Goal: Task Accomplishment & Management: Use online tool/utility

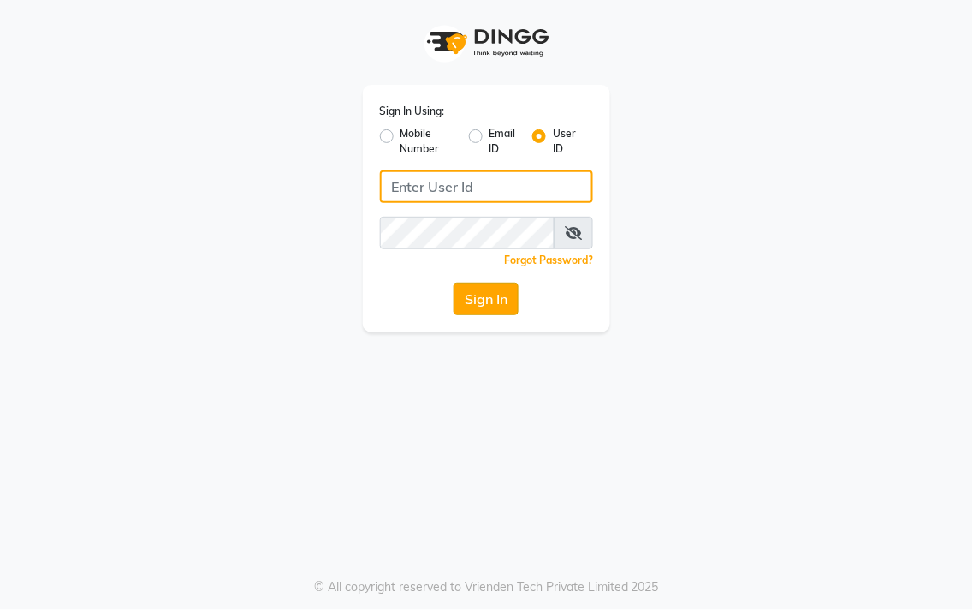
type input "salon360degree"
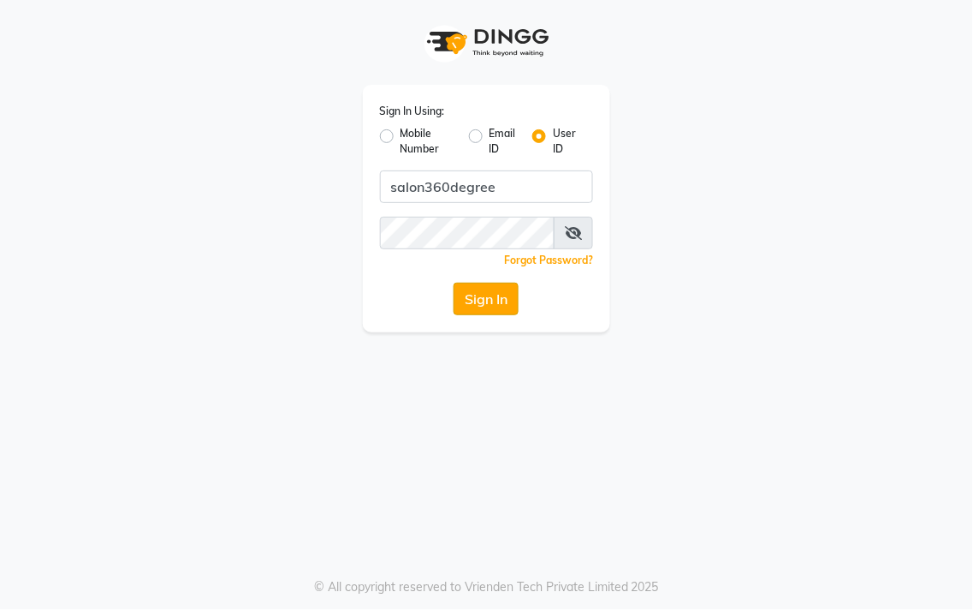
click at [467, 311] on button "Sign In" at bounding box center [486, 299] width 65 height 33
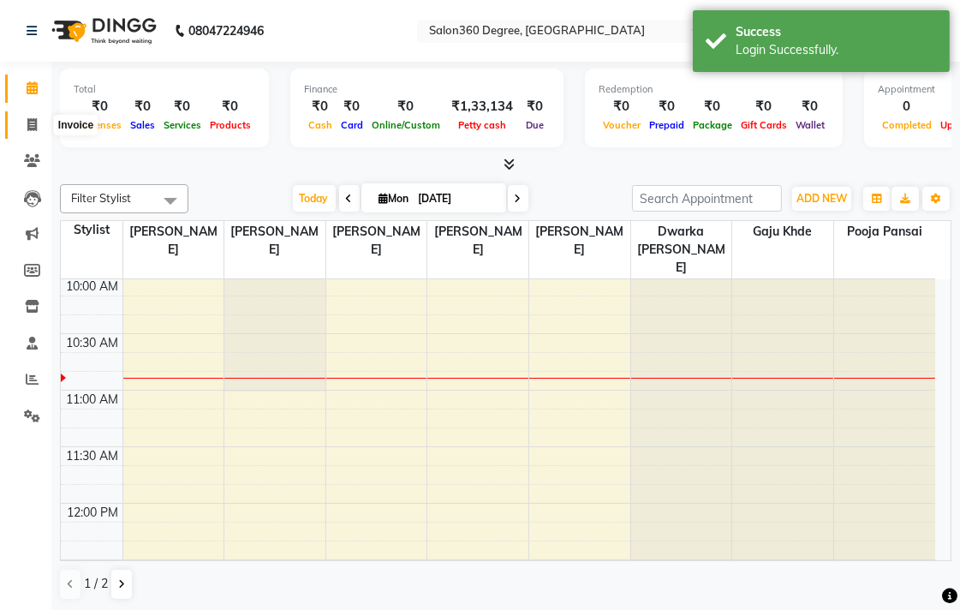
click at [39, 128] on span at bounding box center [32, 126] width 30 height 20
select select "5215"
select select "service"
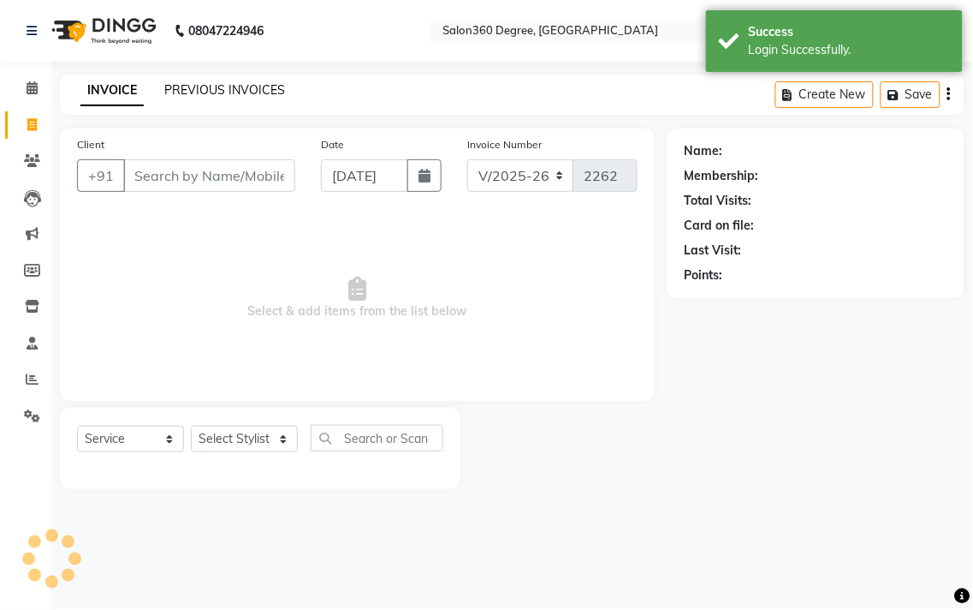
click at [216, 92] on link "PREVIOUS INVOICES" at bounding box center [224, 89] width 121 height 15
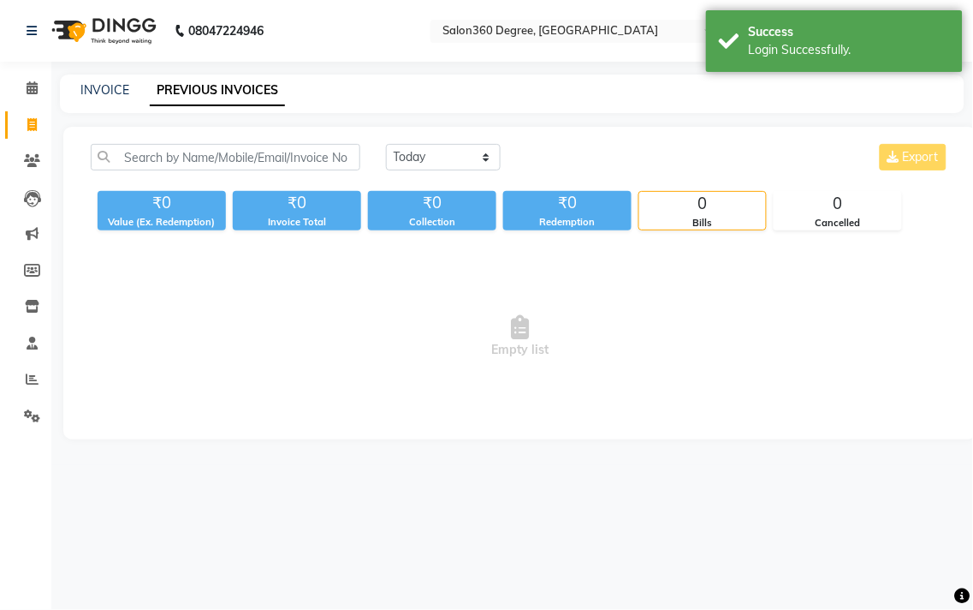
drag, startPoint x: 397, startPoint y: 139, endPoint x: 401, endPoint y: 149, distance: 10.8
click at [399, 146] on div "[DATE] [DATE] Custom Range Export ₹0 Value (Ex. Redemption) ₹0 Invoice Total ₹0…" at bounding box center [520, 283] width 914 height 313
click at [408, 161] on select "[DATE] [DATE] Custom Range" at bounding box center [443, 157] width 115 height 27
select select "[DATE]"
click at [386, 144] on select "[DATE] [DATE] Custom Range" at bounding box center [443, 157] width 115 height 27
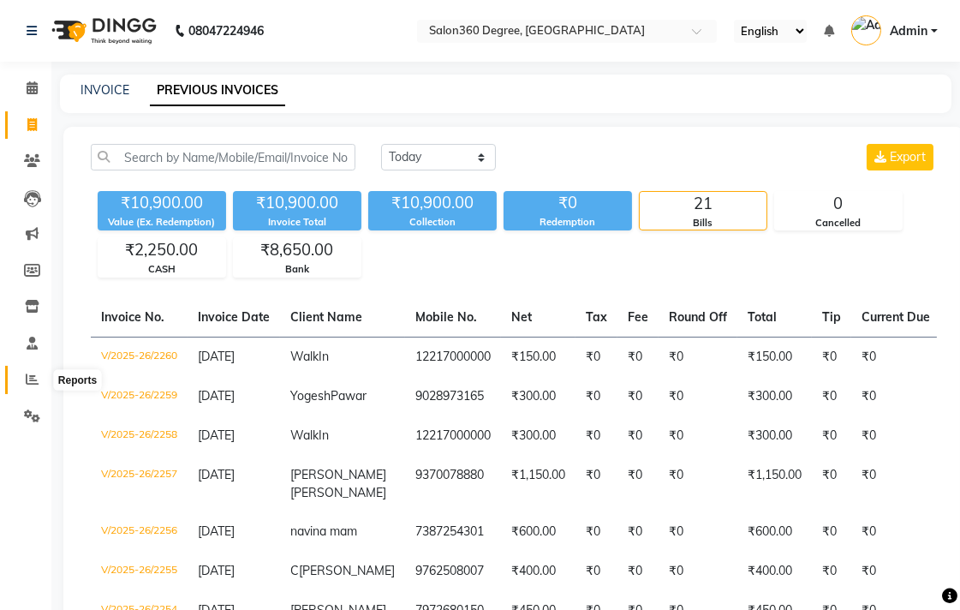
click at [40, 379] on span at bounding box center [32, 380] width 30 height 20
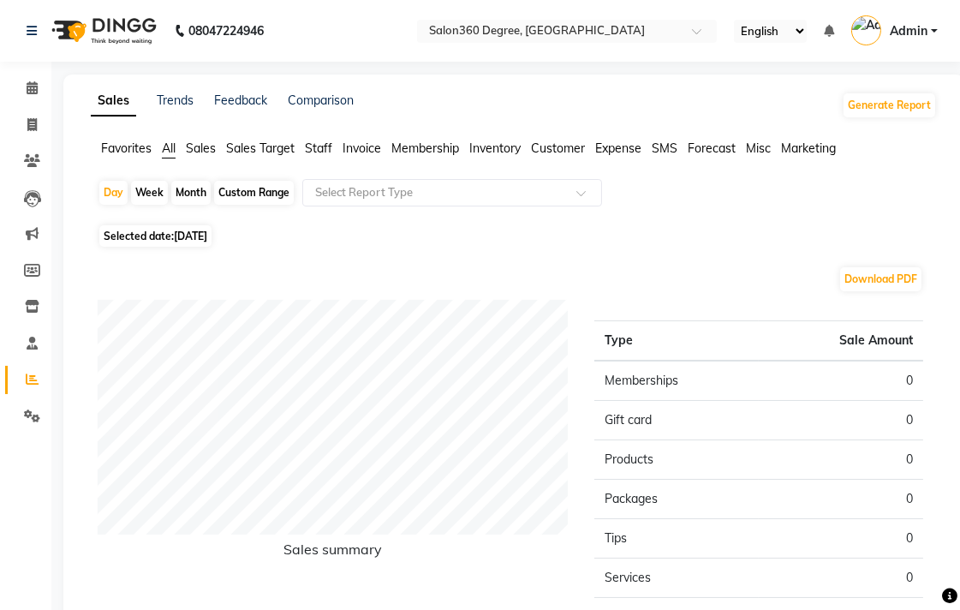
click at [193, 229] on span "[DATE]" at bounding box center [190, 235] width 33 height 13
select select "9"
select select "2025"
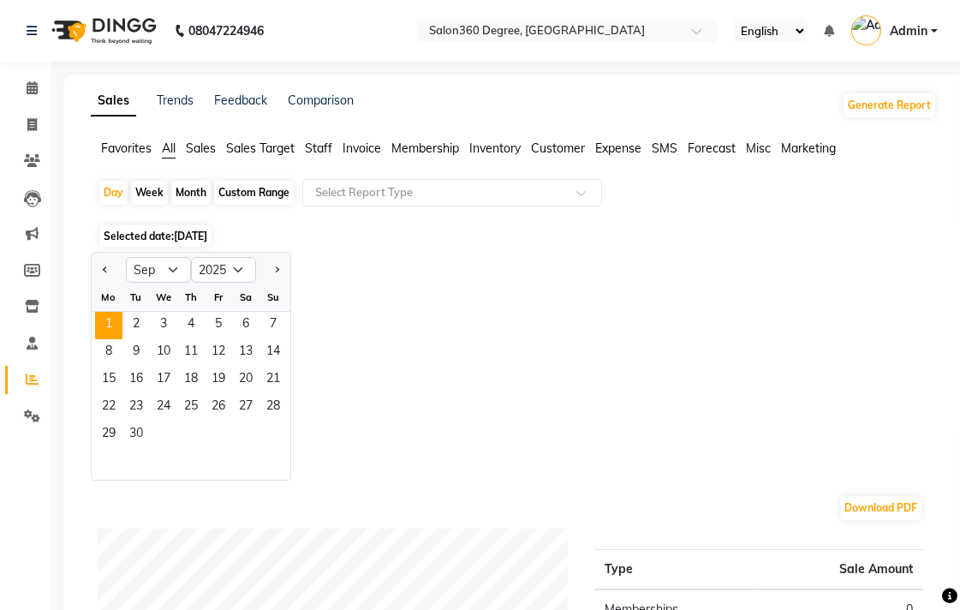
click at [113, 265] on div at bounding box center [109, 269] width 34 height 27
click at [105, 271] on button "Previous month" at bounding box center [105, 269] width 14 height 27
select select "8"
click at [252, 437] on span "30" at bounding box center [245, 434] width 27 height 27
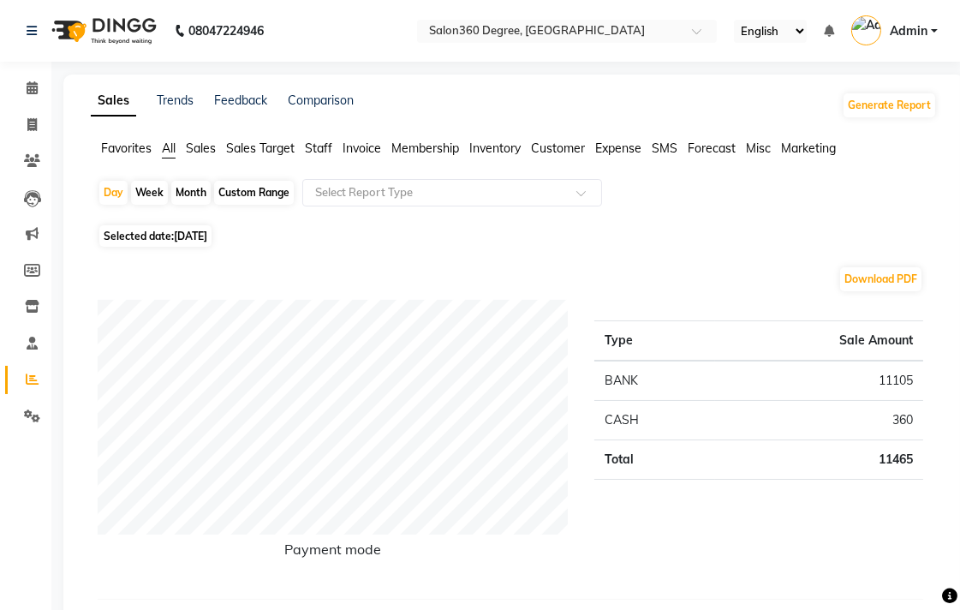
click at [195, 237] on span "[DATE]" at bounding box center [190, 235] width 33 height 13
select select "8"
select select "2025"
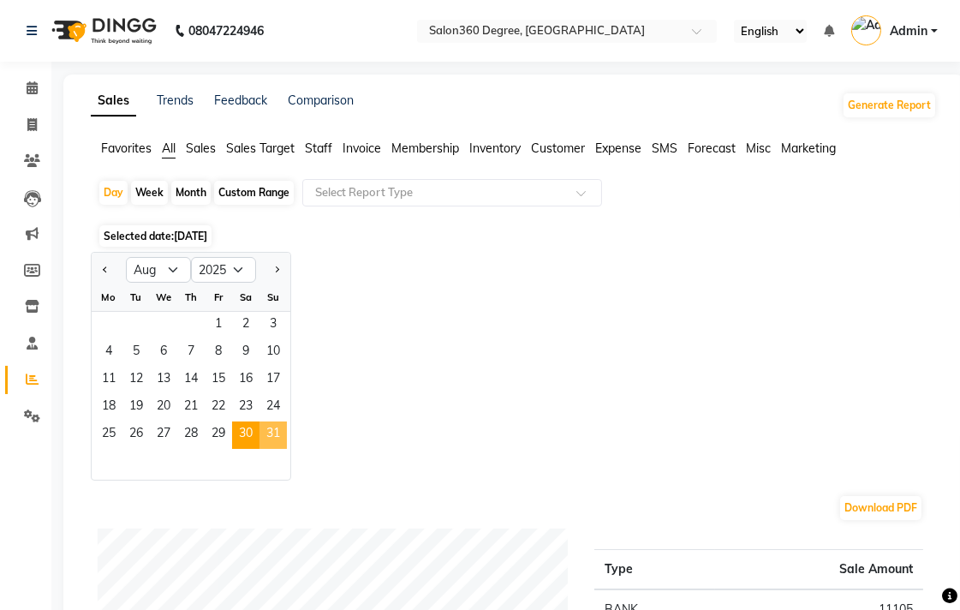
click at [271, 438] on span "31" at bounding box center [272, 434] width 27 height 27
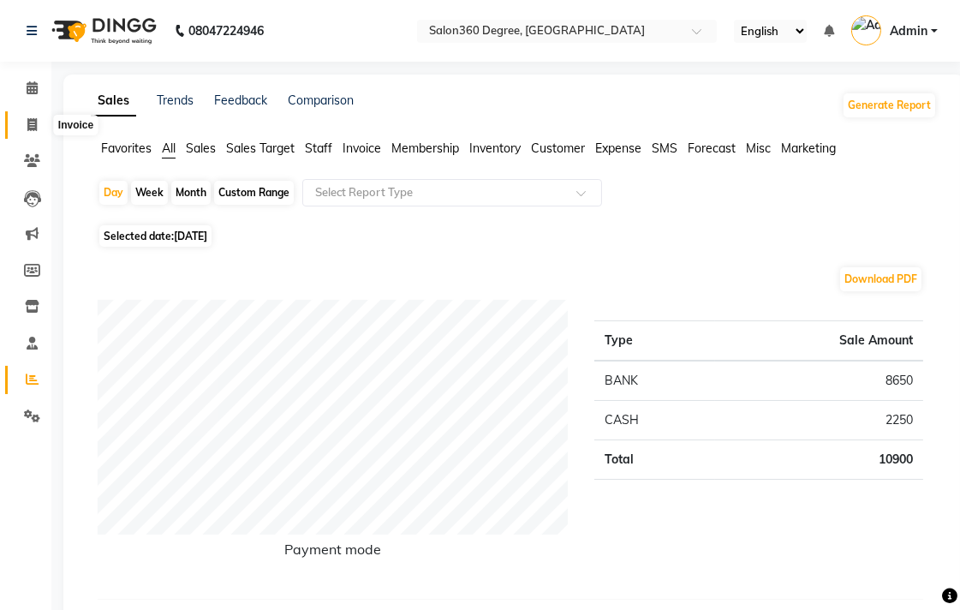
click at [36, 132] on span at bounding box center [32, 126] width 30 height 20
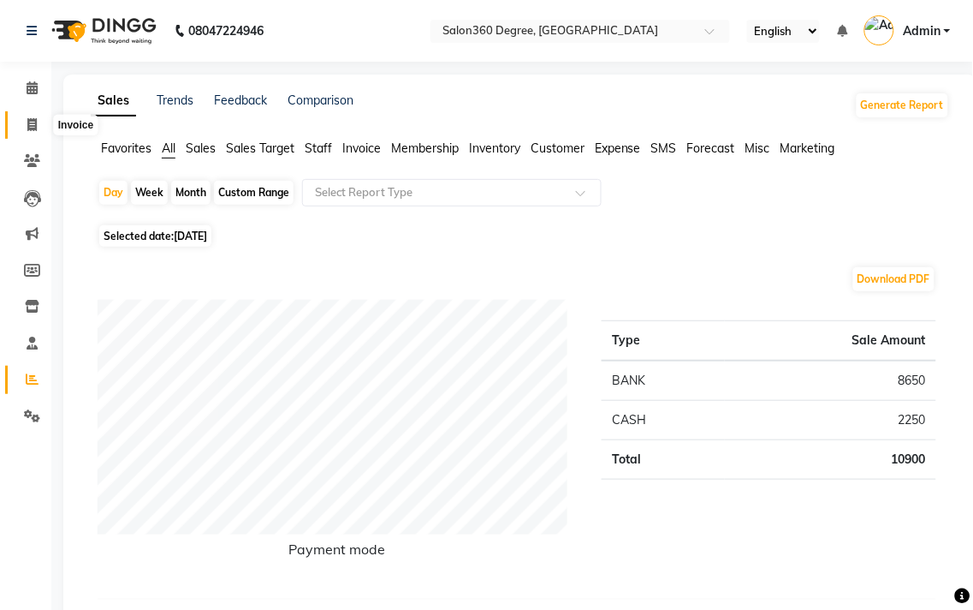
select select "service"
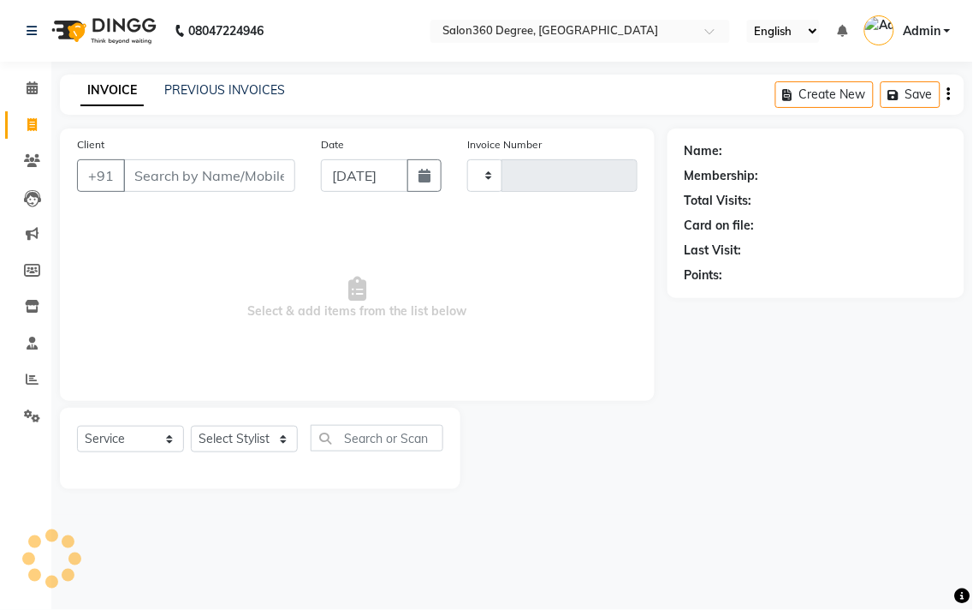
type input "2262"
select select "5215"
click at [39, 379] on span at bounding box center [32, 380] width 30 height 20
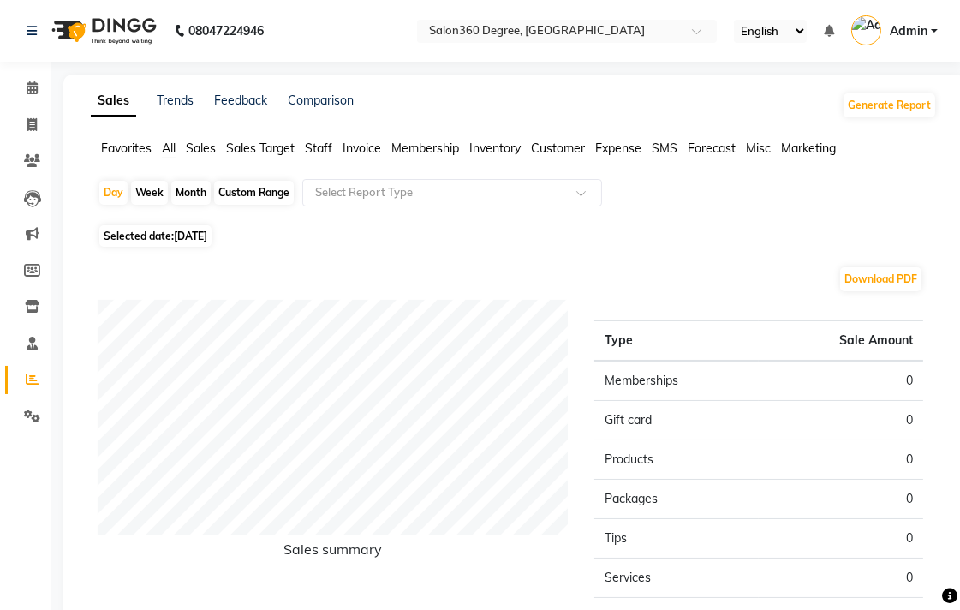
click at [330, 152] on span "Staff" at bounding box center [318, 147] width 27 height 15
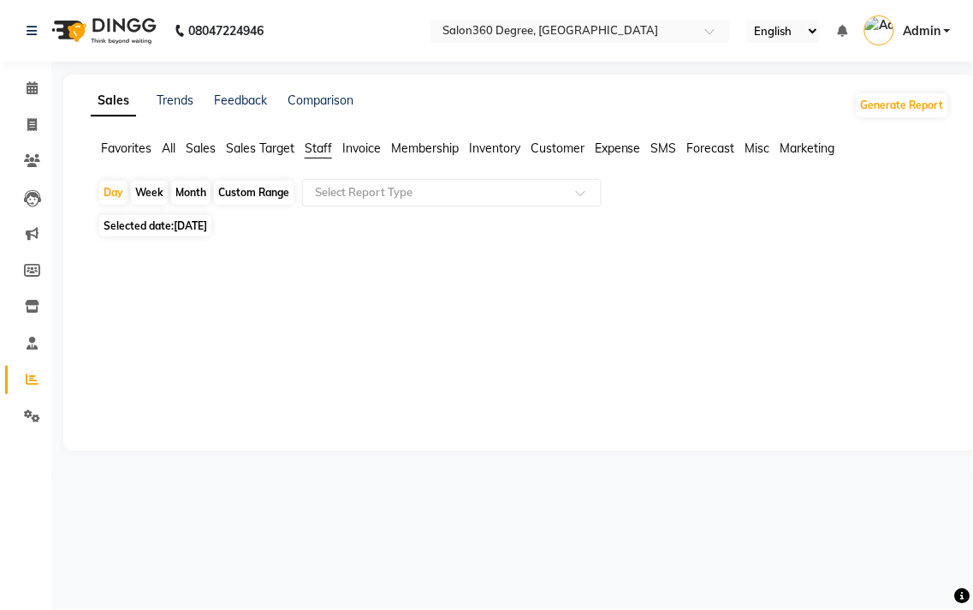
click at [194, 190] on div "Month" at bounding box center [190, 193] width 39 height 24
select select "9"
select select "2025"
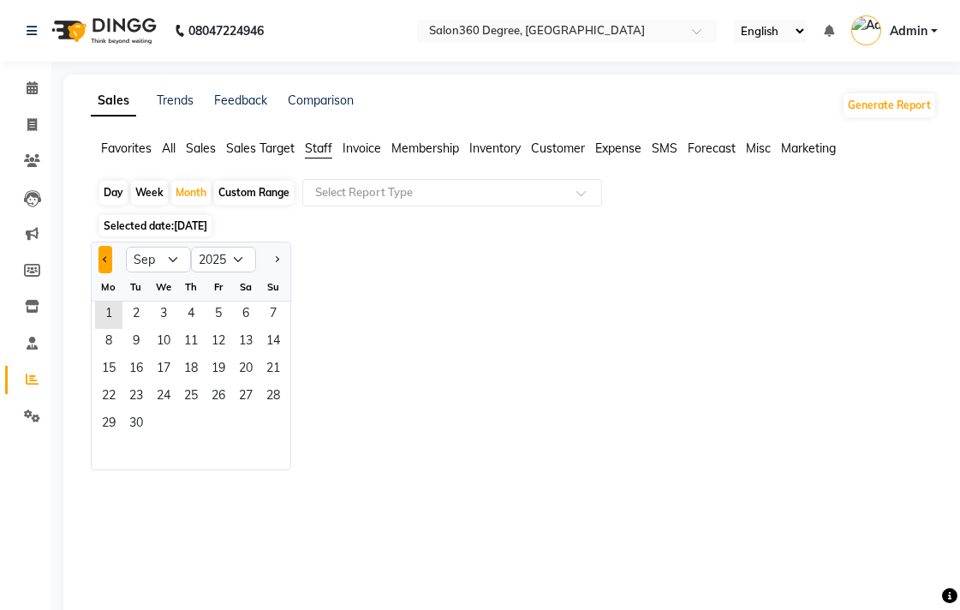
click at [104, 253] on button "Previous month" at bounding box center [105, 259] width 14 height 27
select select "8"
click at [227, 308] on span "1" at bounding box center [218, 314] width 27 height 27
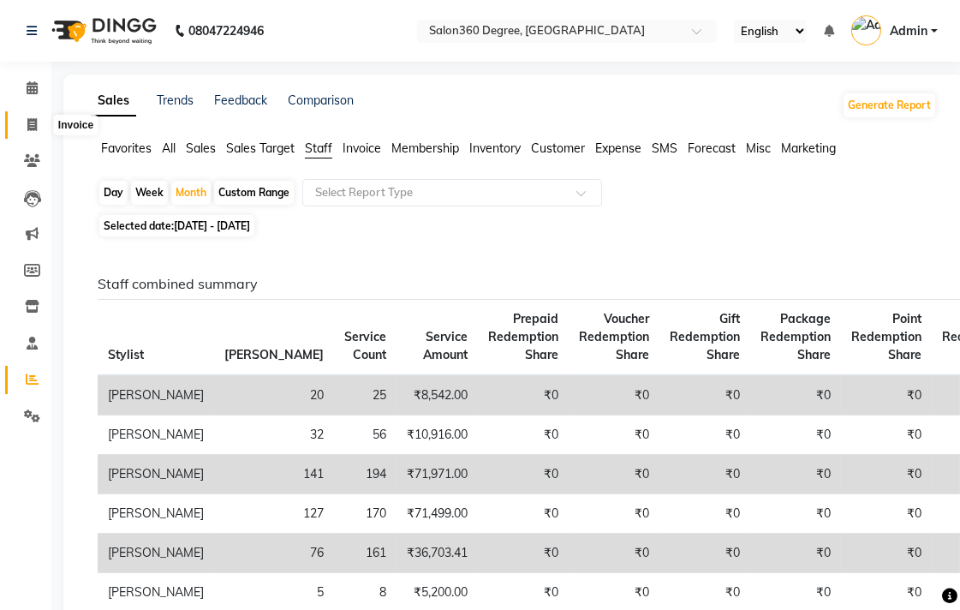
click at [28, 120] on icon at bounding box center [31, 124] width 9 height 13
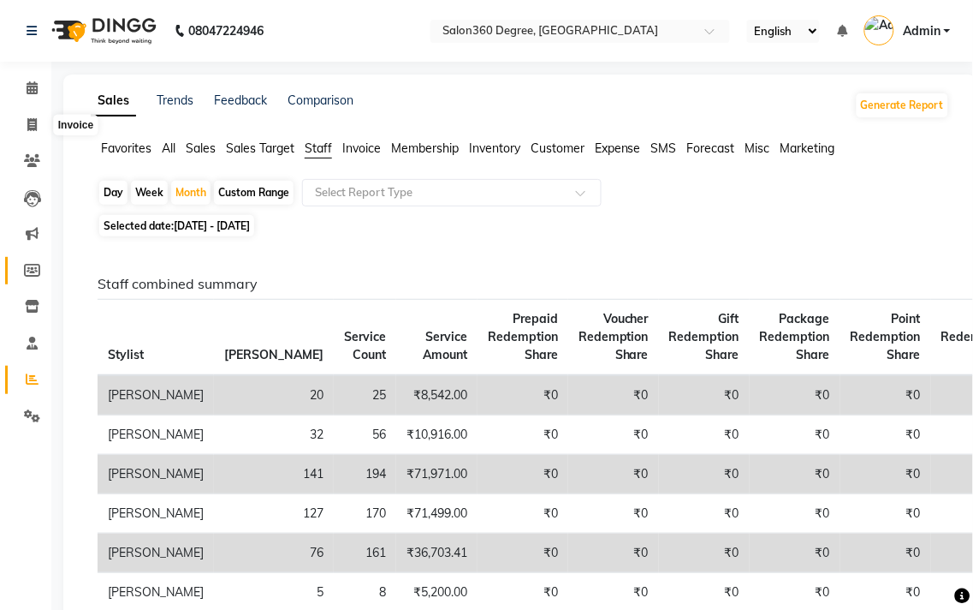
select select "5215"
select select "service"
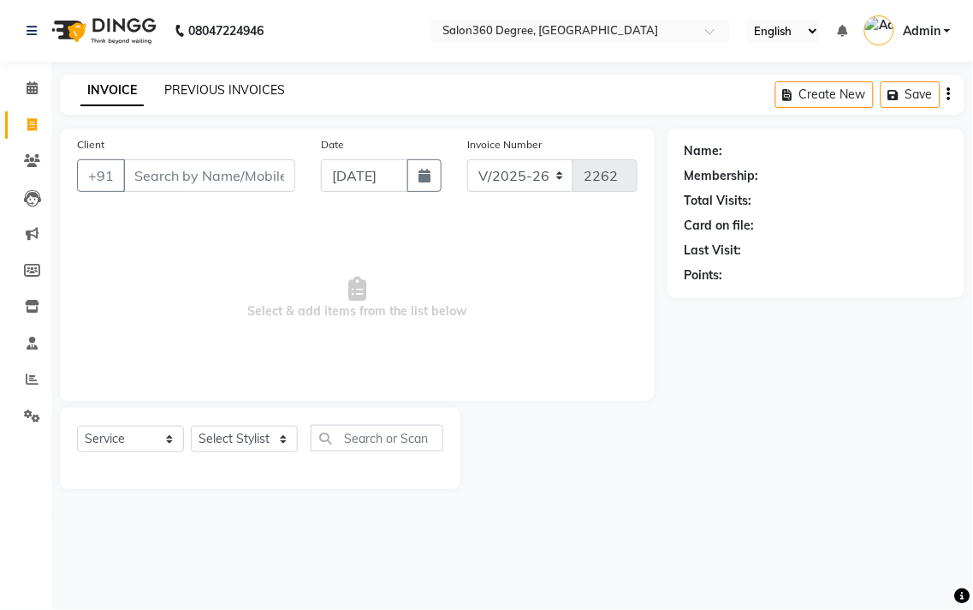
click at [264, 90] on link "PREVIOUS INVOICES" at bounding box center [224, 89] width 121 height 15
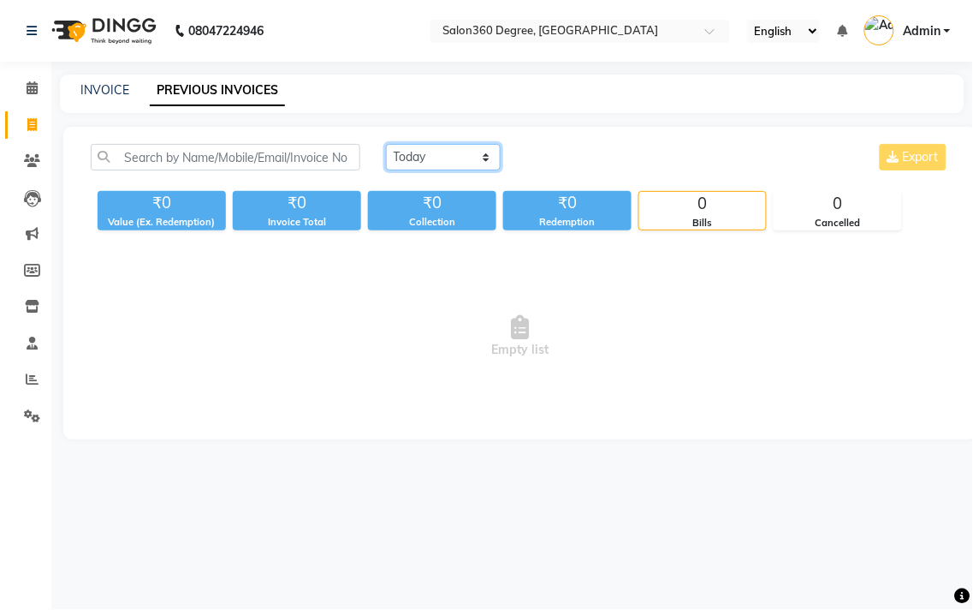
click at [411, 154] on select "[DATE] [DATE] Custom Range" at bounding box center [443, 157] width 115 height 27
select select "[DATE]"
click at [386, 144] on select "[DATE] [DATE] Custom Range" at bounding box center [443, 157] width 115 height 27
